Goal: Task Accomplishment & Management: Manage account settings

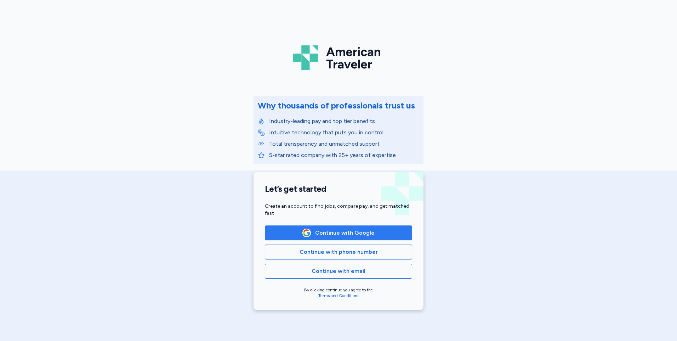
click at [355, 235] on span "Continue with Google" at bounding box center [344, 232] width 59 height 8
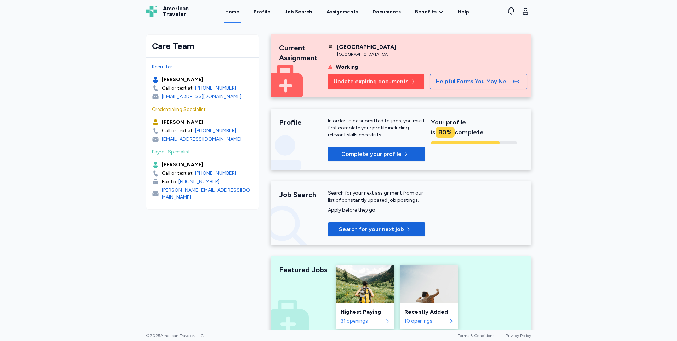
click at [389, 83] on span "Update expiring documents" at bounding box center [370, 81] width 75 height 8
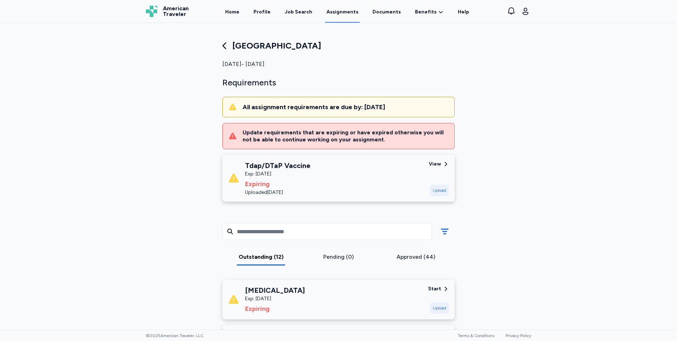
click at [442, 187] on div "Upload" at bounding box center [439, 189] width 19 height 11
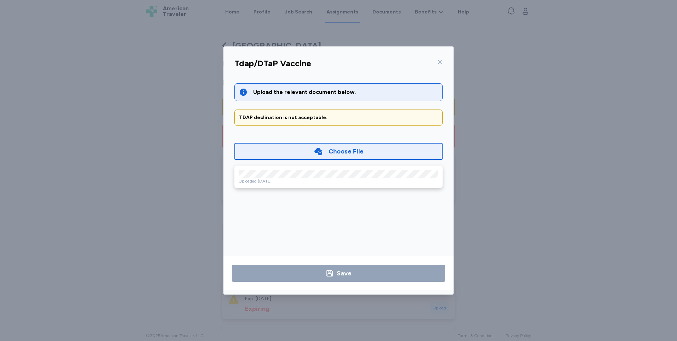
click at [384, 155] on div "Choose File" at bounding box center [338, 151] width 208 height 17
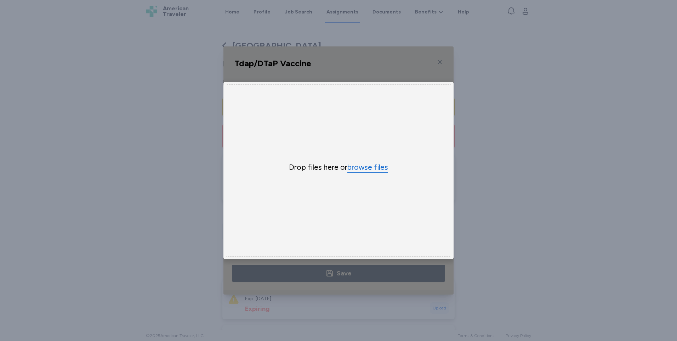
click at [368, 164] on button "browse files" at bounding box center [367, 167] width 41 height 10
click at [374, 164] on button "browse files" at bounding box center [367, 167] width 41 height 10
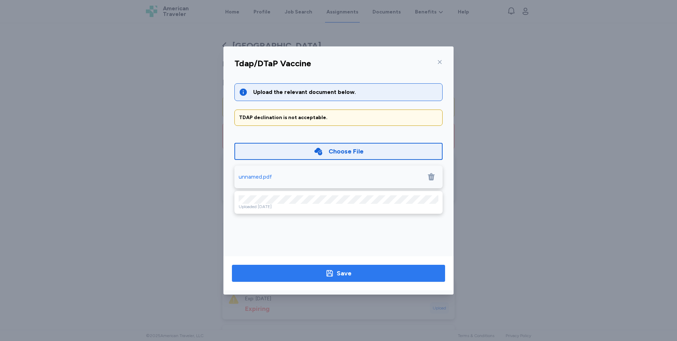
click at [369, 272] on span "Save" at bounding box center [339, 273] width 202 height 10
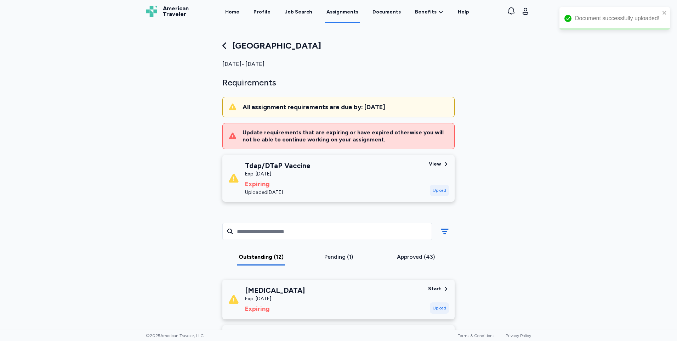
click at [434, 158] on div "Tdap/DTaP Vaccine Exp: Aug 24, 2025 Expiring Uploaded Dec 05, 2024 View Upload" at bounding box center [338, 178] width 232 height 47
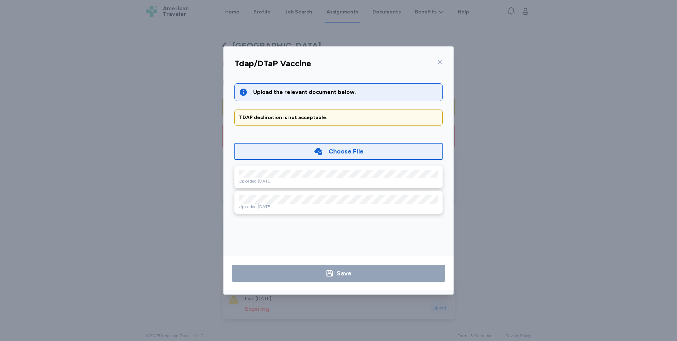
click at [333, 207] on div "Uploaded Dec 05, 2024" at bounding box center [339, 207] width 200 height 6
click at [442, 62] on icon at bounding box center [440, 62] width 6 height 6
